Goal: Information Seeking & Learning: Learn about a topic

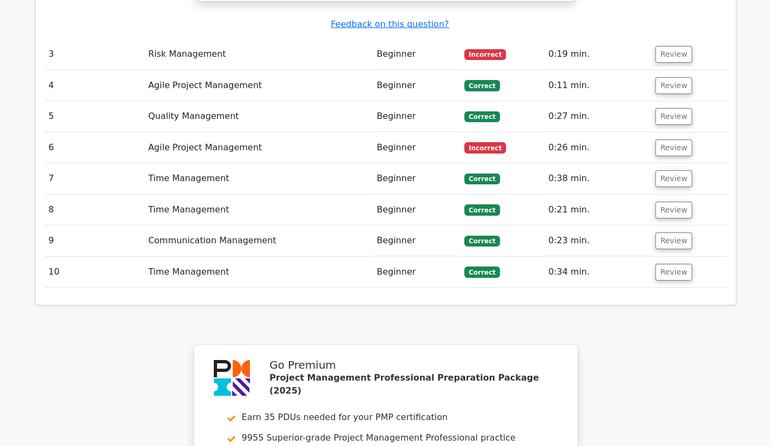
scroll to position [2218, 0]
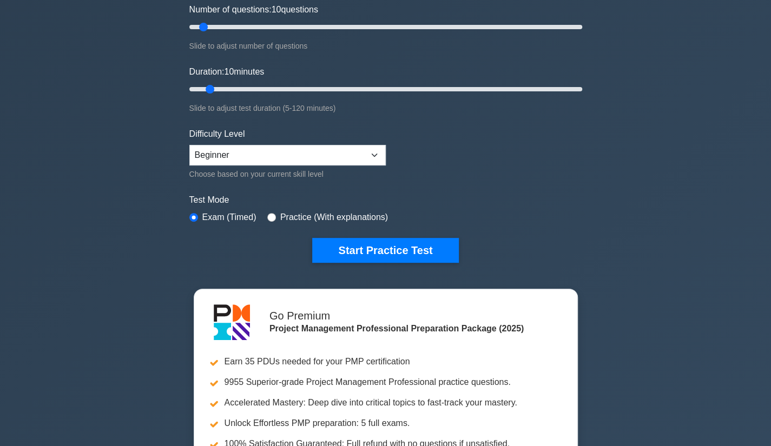
scroll to position [162, 0]
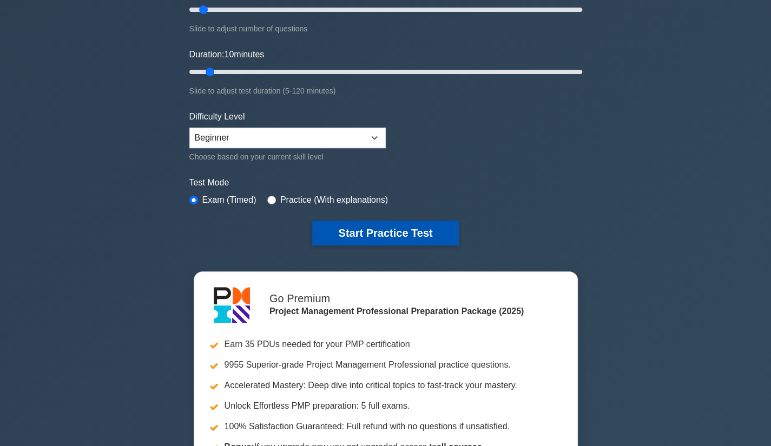
click at [381, 229] on button "Start Practice Test" at bounding box center [385, 233] width 146 height 25
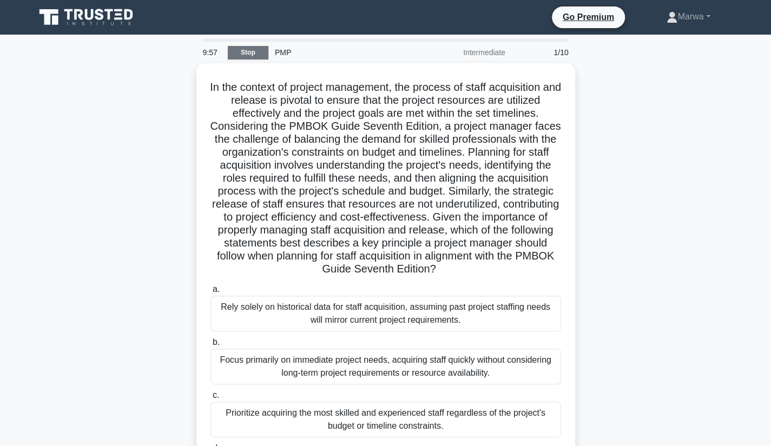
click at [241, 54] on link "Stop" at bounding box center [248, 53] width 41 height 14
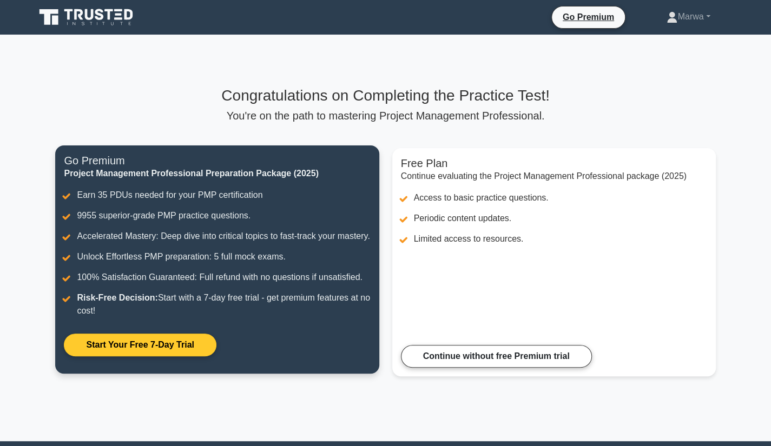
click at [140, 341] on link "Start Your Free 7-Day Trial" at bounding box center [140, 345] width 152 height 23
